Goal: Understand site structure: Grasp the organization and layout of the website

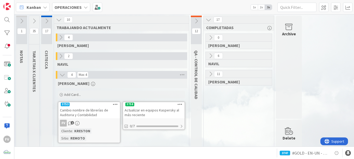
click at [221, 143] on div "0 [PERSON_NAME] 6 [PERSON_NAME] 11 [PERSON_NAME]" at bounding box center [238, 128] width 68 height 189
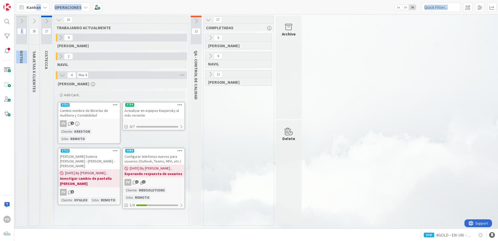
click at [35, 16] on div "Kanban OPERACIONES 1x 2x 3x 1 NOTAS 35 TARJETAS X CLIENTES 17 CISTECCA 10 TRABA…" at bounding box center [256, 120] width 484 height 241
drag, startPoint x: 35, startPoint y: 16, endPoint x: 34, endPoint y: 19, distance: 3.3
click at [34, 19] on icon at bounding box center [34, 21] width 6 height 6
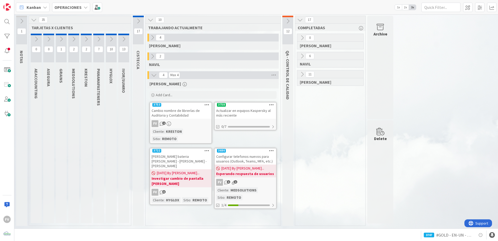
drag, startPoint x: 124, startPoint y: 154, endPoint x: 124, endPoint y: 151, distance: 3.4
click at [124, 154] on div "13 [PERSON_NAME]/SUMRO" at bounding box center [123, 128] width 11 height 189
click at [99, 40] on icon at bounding box center [99, 39] width 6 height 6
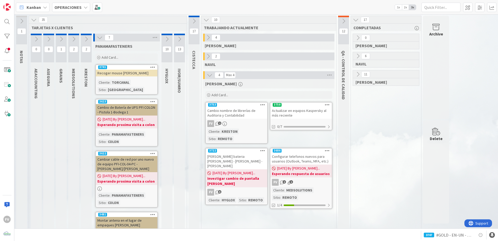
click at [101, 39] on icon at bounding box center [100, 38] width 6 height 6
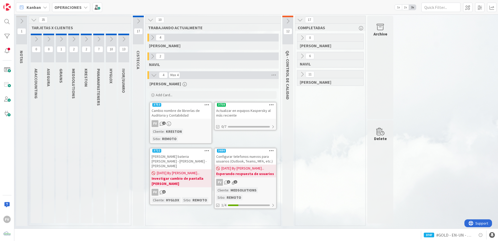
click at [110, 40] on icon at bounding box center [111, 39] width 6 height 6
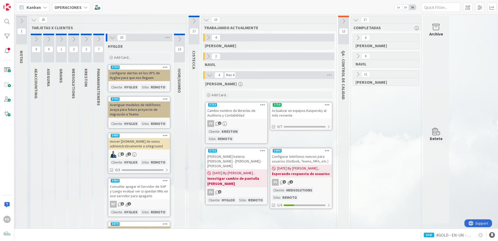
click at [112, 38] on icon at bounding box center [112, 38] width 6 height 6
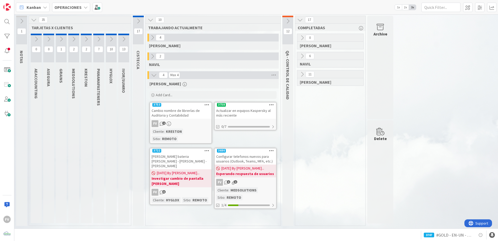
click at [122, 42] on button at bounding box center [123, 39] width 11 height 8
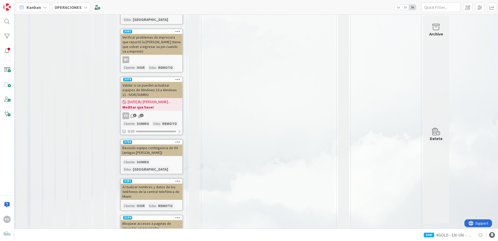
scroll to position [308, 0]
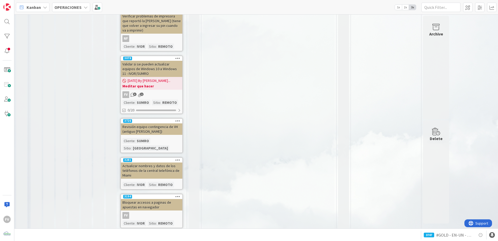
click at [139, 232] on link "Show More (3)" at bounding box center [151, 236] width 62 height 8
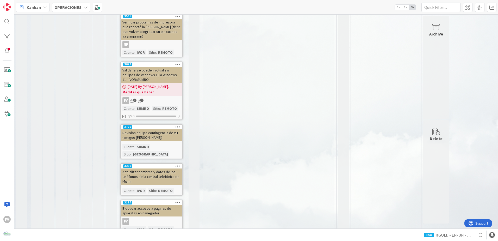
scroll to position [301, 0]
